Goal: Contribute content

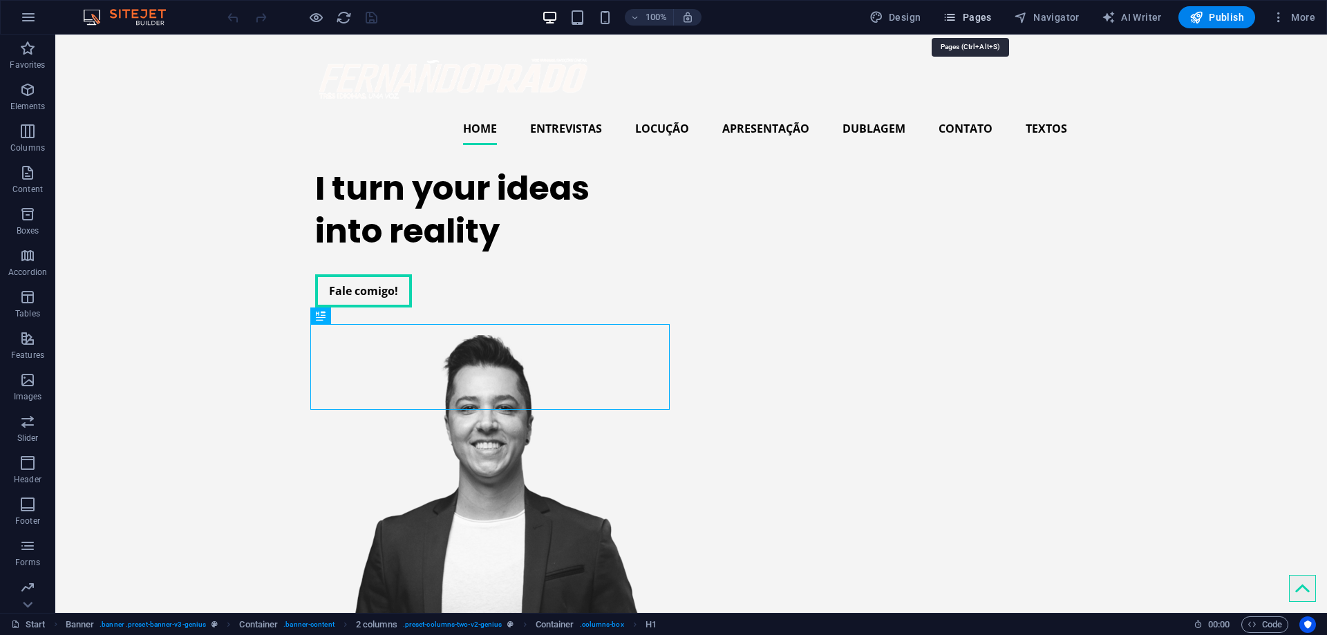
click at [985, 12] on span "Pages" at bounding box center [967, 17] width 48 height 14
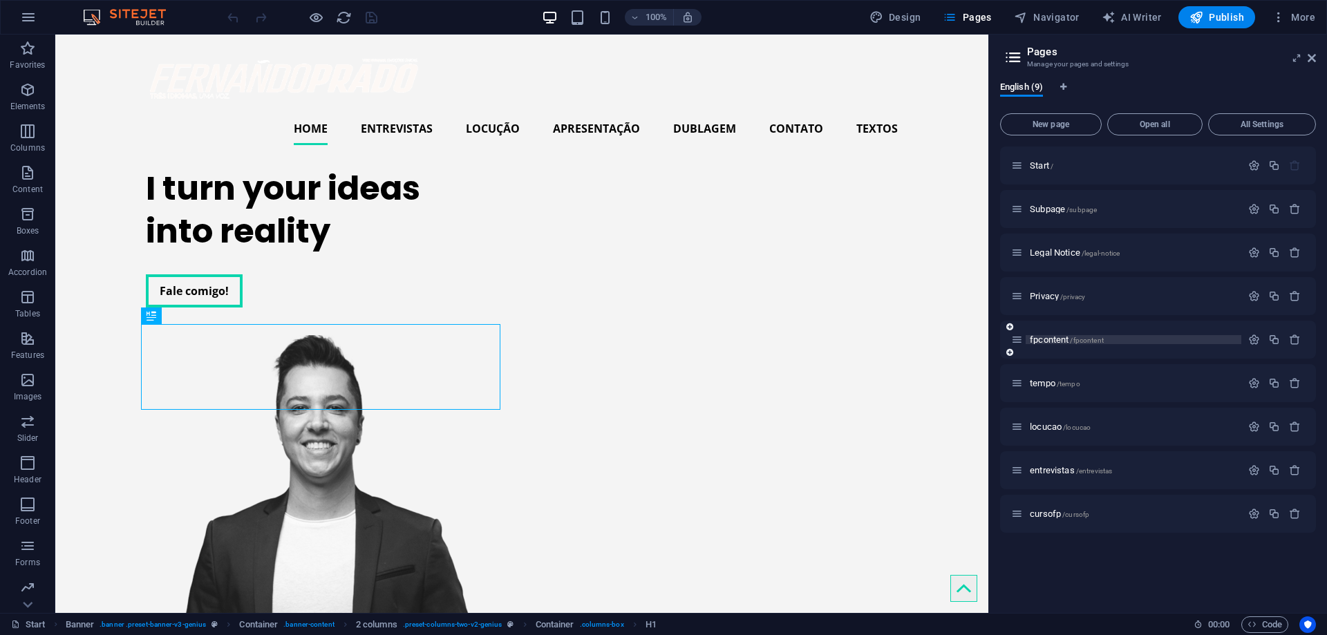
click at [1045, 336] on span "fpcontent /fpcontent" at bounding box center [1067, 339] width 74 height 10
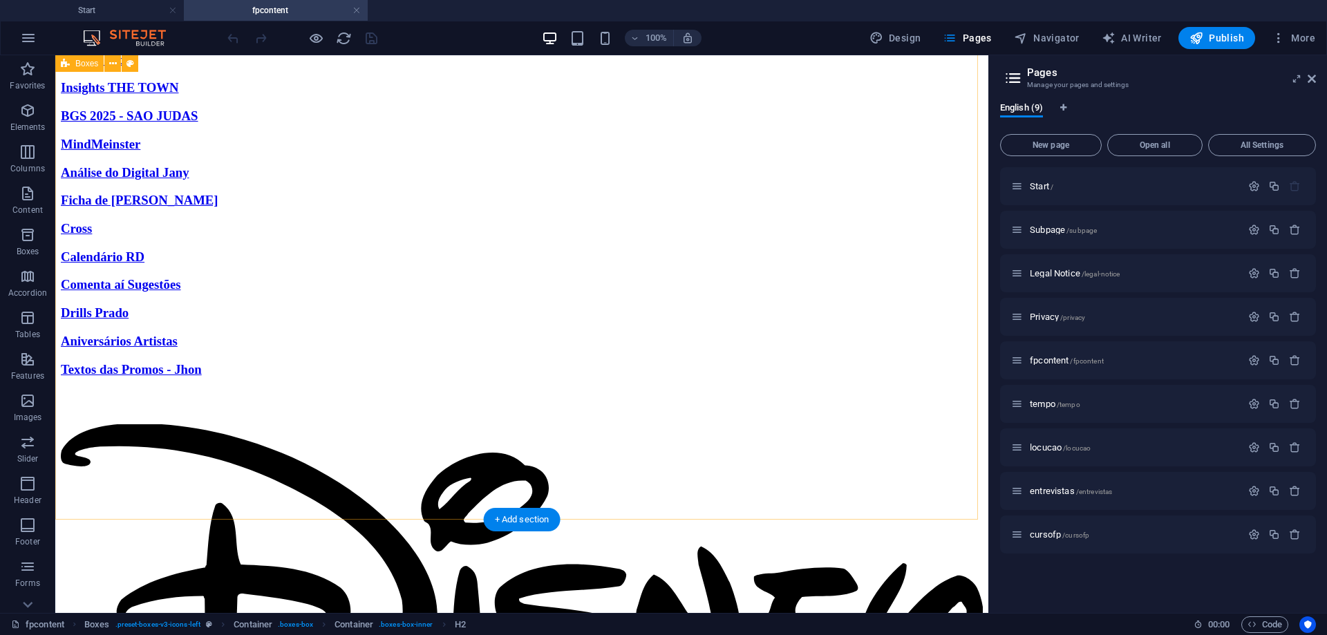
scroll to position [921, 0]
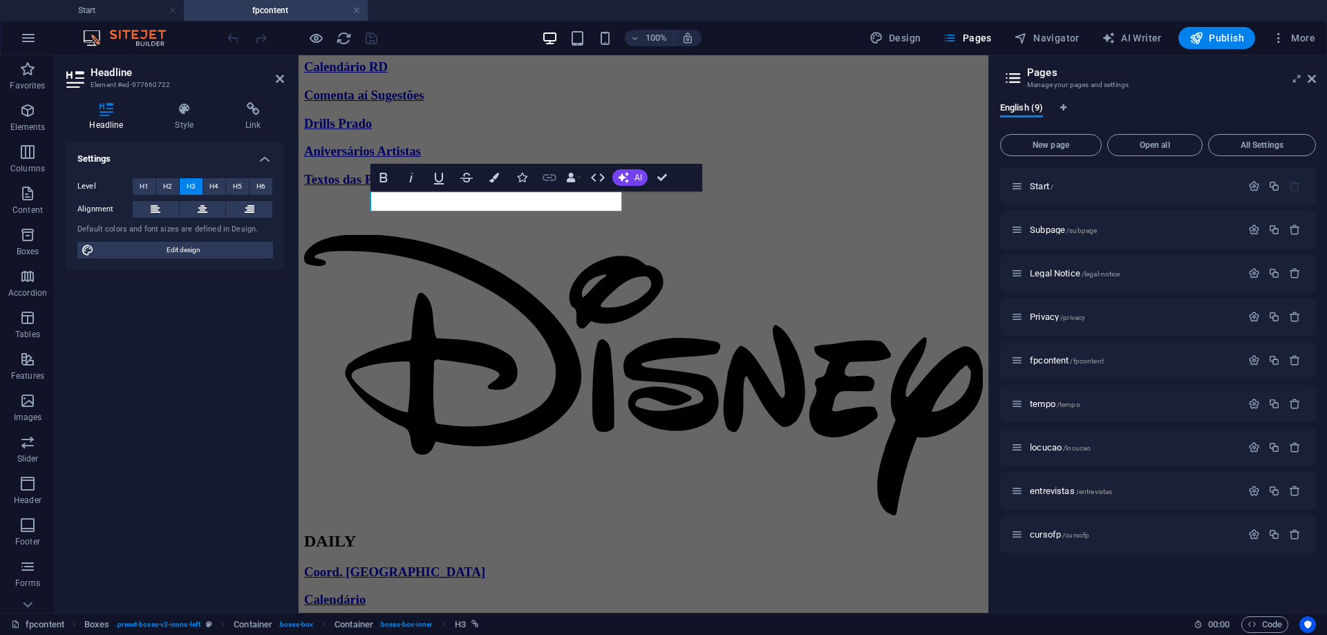
click at [554, 177] on icon "button" at bounding box center [549, 177] width 17 height 17
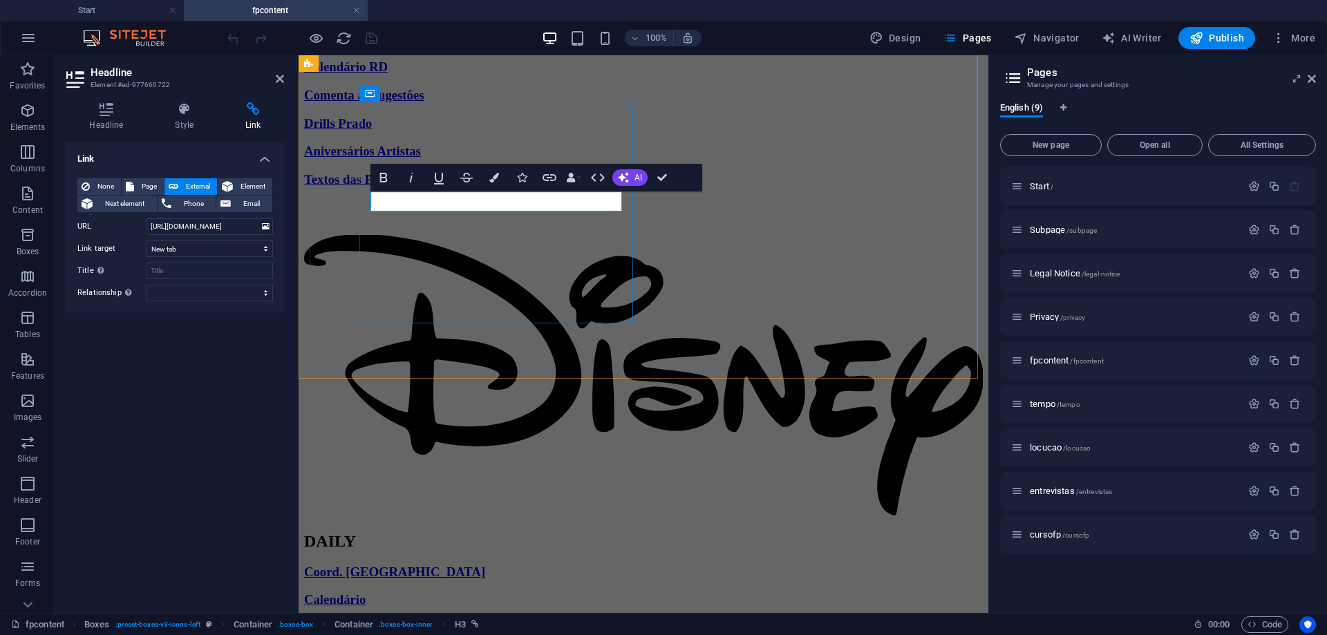
click at [554, 171] on icon "button" at bounding box center [549, 177] width 17 height 17
click at [254, 223] on input "[URL][DOMAIN_NAME]" at bounding box center [210, 226] width 126 height 17
type input "[URL][DOMAIN_NAME]"
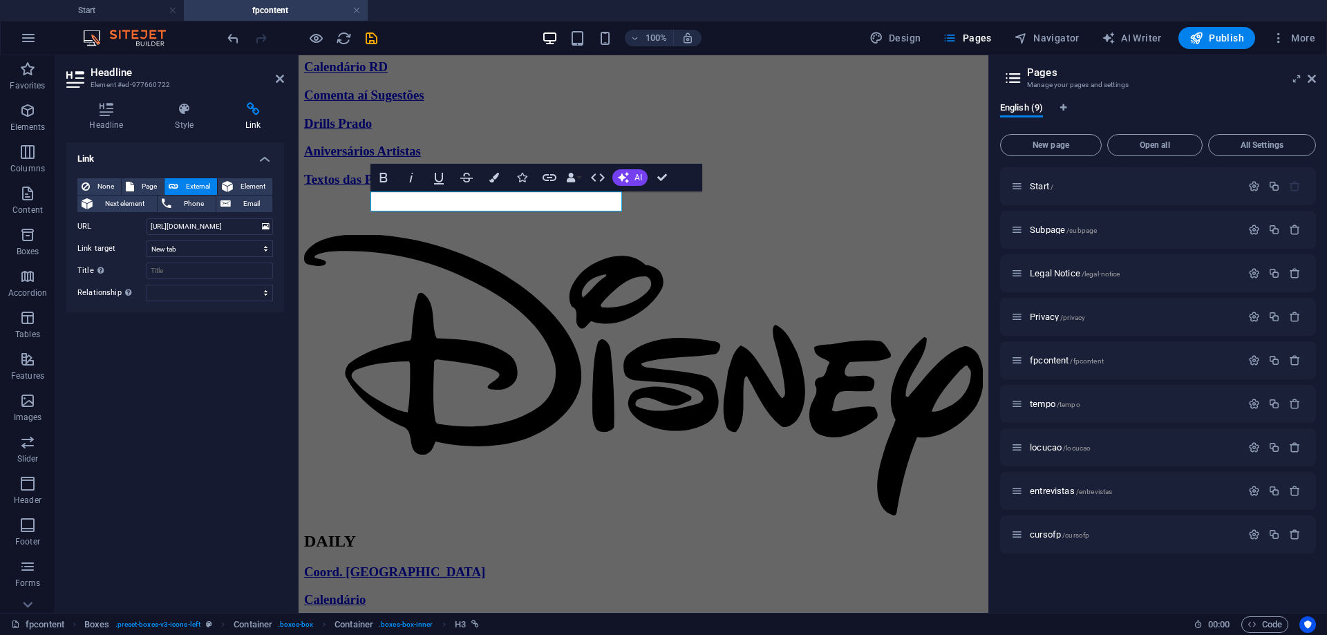
click at [209, 412] on div "Link None Page External Element Next element Phone Email Page Start Subpage Leg…" at bounding box center [175, 372] width 218 height 460
drag, startPoint x: 542, startPoint y: 200, endPoint x: 373, endPoint y: 202, distance: 168.6
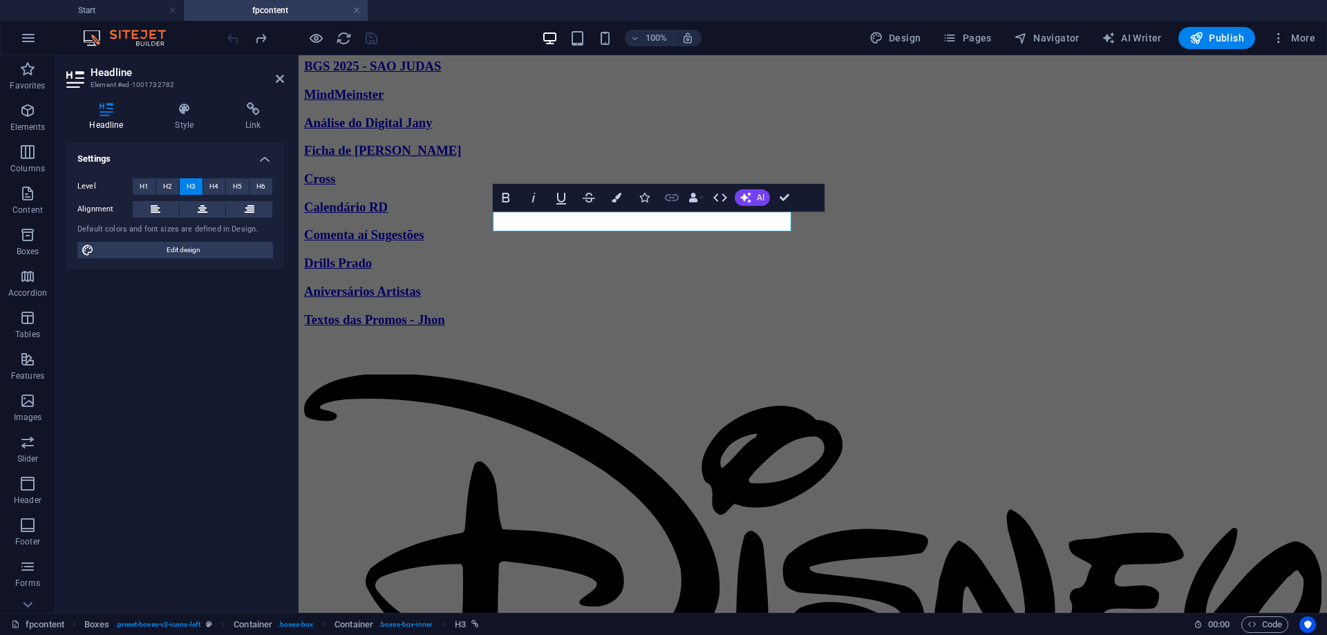
click at [672, 195] on icon "button" at bounding box center [672, 197] width 14 height 7
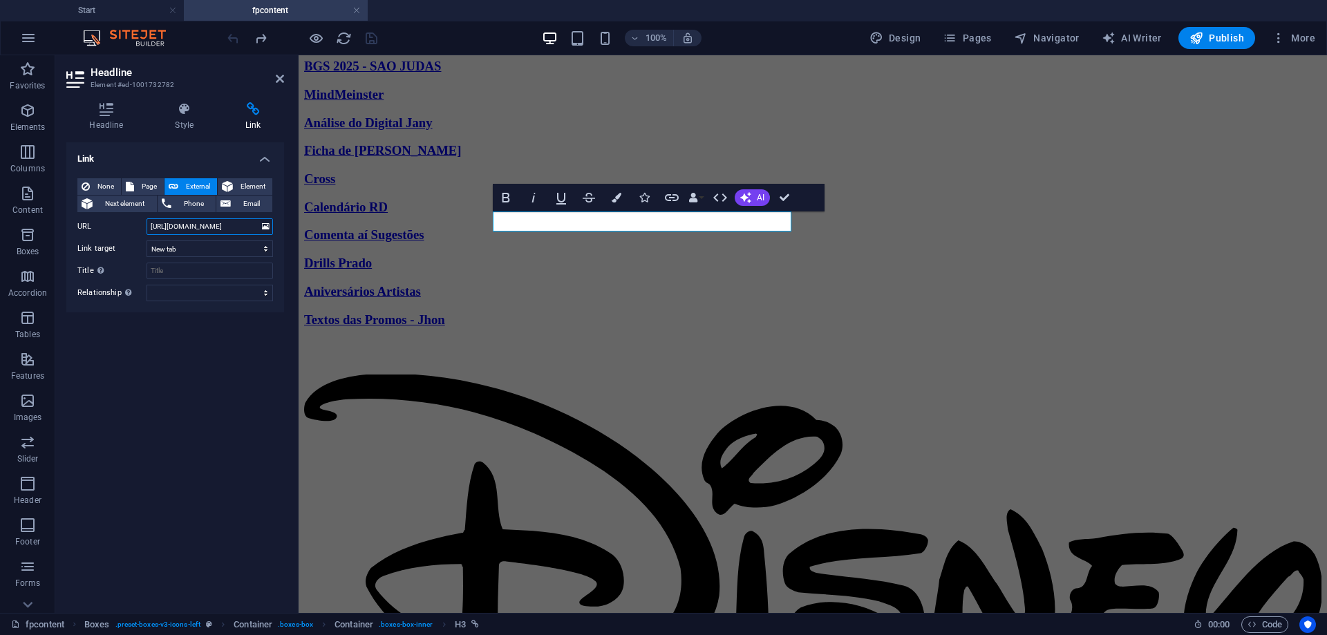
click at [241, 225] on input "[URL][DOMAIN_NAME]" at bounding box center [210, 226] width 126 height 17
type input "[URL][DOMAIN_NAME]"
click at [1220, 42] on span "Publish" at bounding box center [1216, 38] width 55 height 14
